Goal: Information Seeking & Learning: Learn about a topic

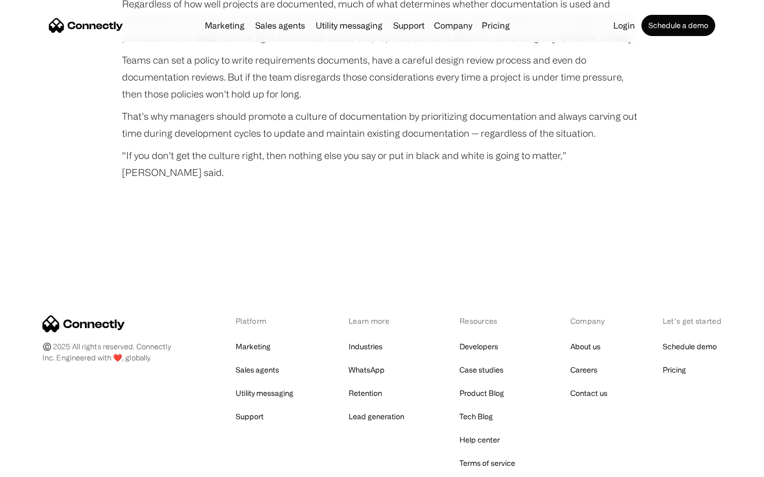
scroll to position [3538, 0]
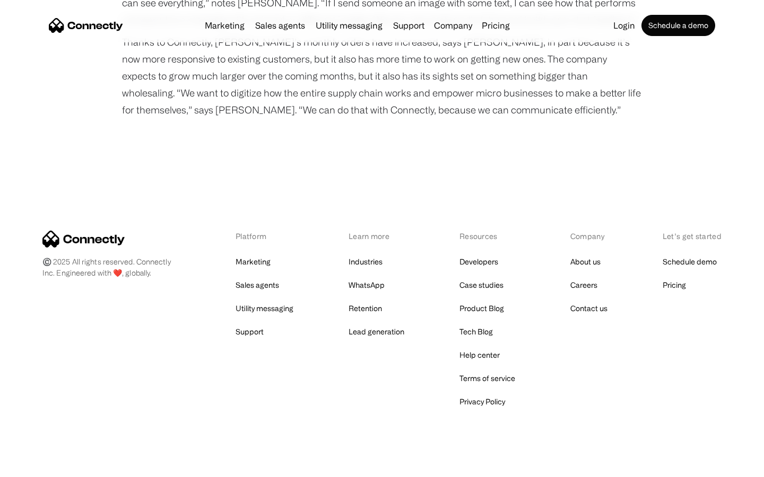
scroll to position [1349, 0]
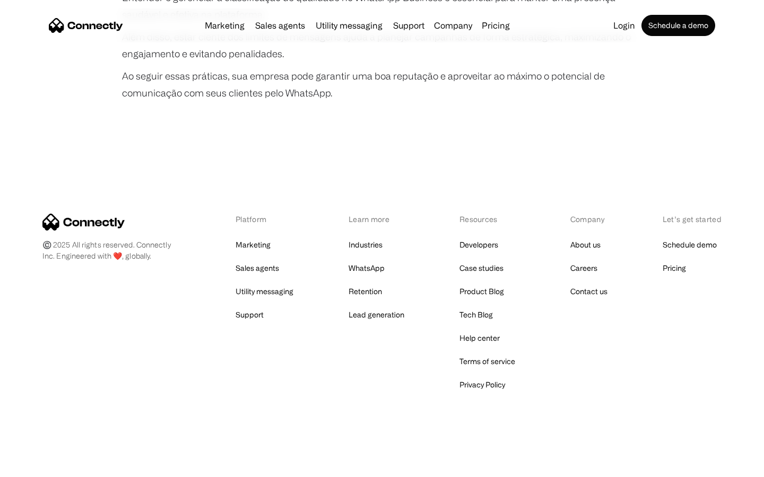
scroll to position [1986, 0]
